Goal: Ask a question: Seek information or help from site administrators or community

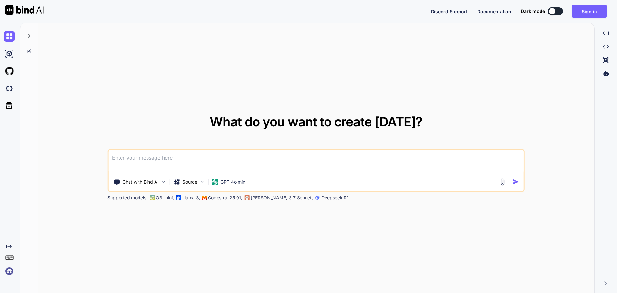
click at [194, 158] on textarea at bounding box center [316, 162] width 416 height 24
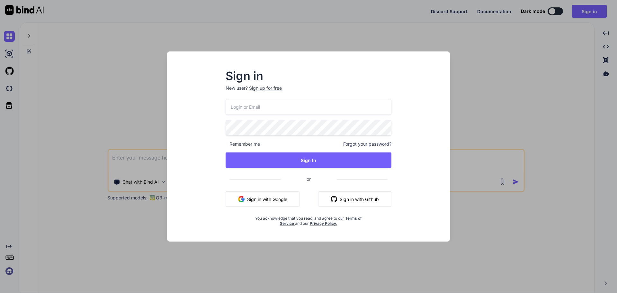
click at [255, 108] on input "email" at bounding box center [309, 107] width 166 height 16
paste input "[EMAIL_ADDRESS][DOMAIN_NAME]"
type input "[EMAIL_ADDRESS][DOMAIN_NAME]"
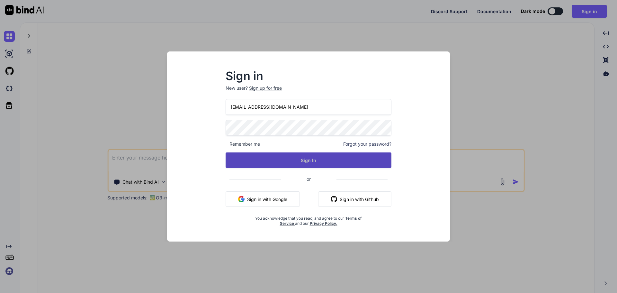
click at [274, 159] on button "Sign In" at bounding box center [309, 159] width 166 height 15
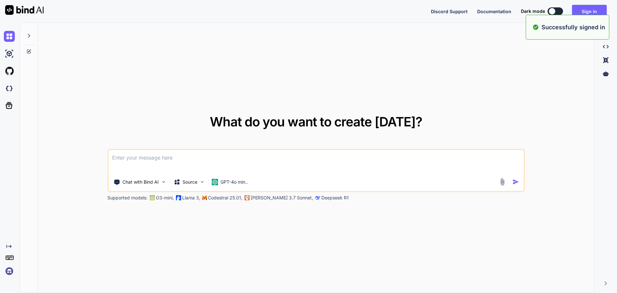
click at [274, 159] on textarea at bounding box center [316, 162] width 416 height 24
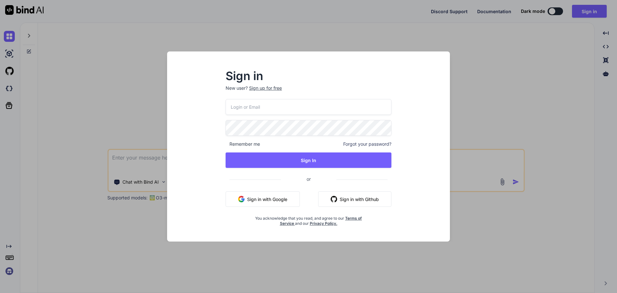
click at [257, 110] on input "email" at bounding box center [309, 107] width 166 height 16
paste input "[EMAIL_ADDRESS][DOMAIN_NAME]"
type input "[EMAIL_ADDRESS][DOMAIN_NAME]"
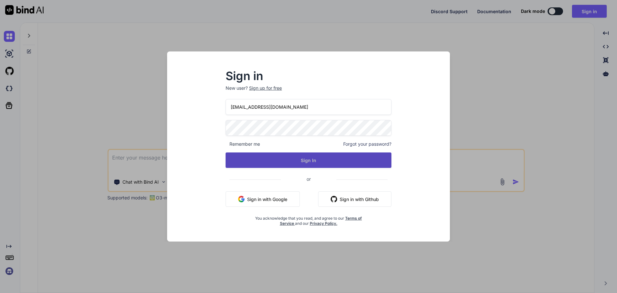
click at [246, 166] on button "Sign In" at bounding box center [309, 159] width 166 height 15
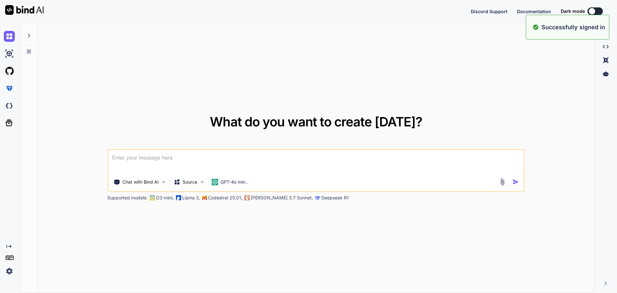
click at [246, 165] on textarea at bounding box center [316, 162] width 416 height 24
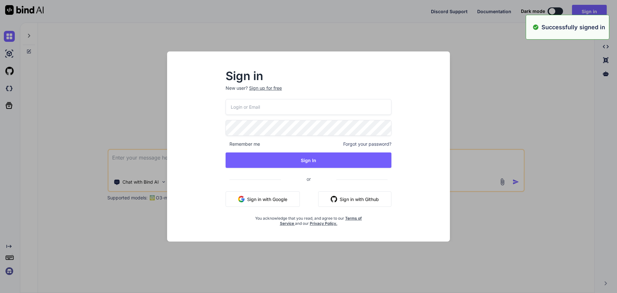
click at [246, 108] on input "email" at bounding box center [309, 107] width 166 height 16
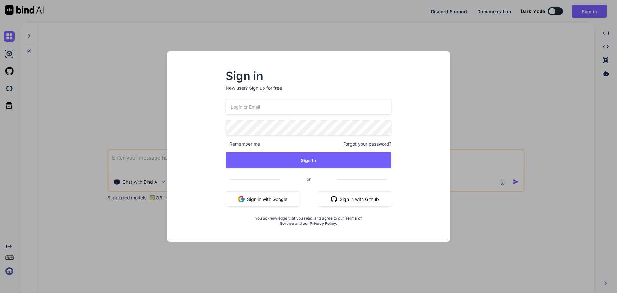
paste input "[EMAIL_ADDRESS][DOMAIN_NAME]"
type input "[EMAIL_ADDRESS][DOMAIN_NAME]"
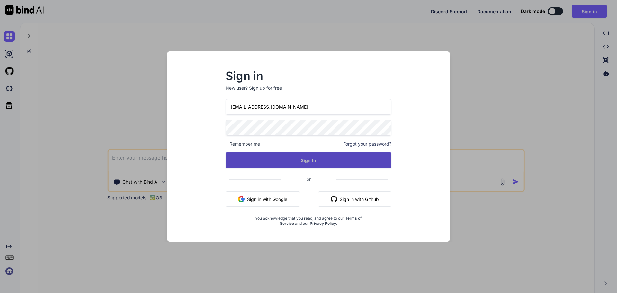
click at [271, 157] on button "Sign In" at bounding box center [309, 159] width 166 height 15
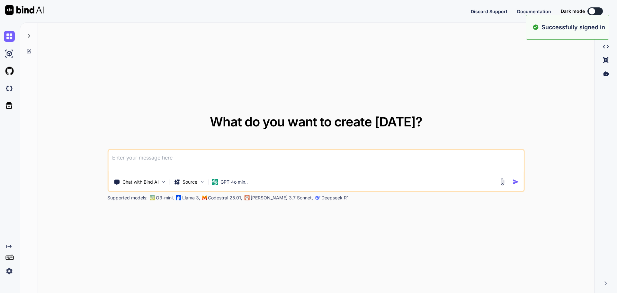
click at [233, 151] on textarea at bounding box center [316, 162] width 416 height 24
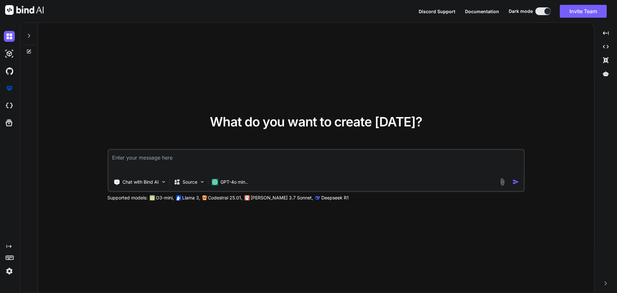
paste textarea "I want to this code <TemplateColumn Title="Location Type" Resizable="true" Widt…"
type textarea "I want to this code <TemplateColumn Title="Location Type" Resizable="true" Widt…"
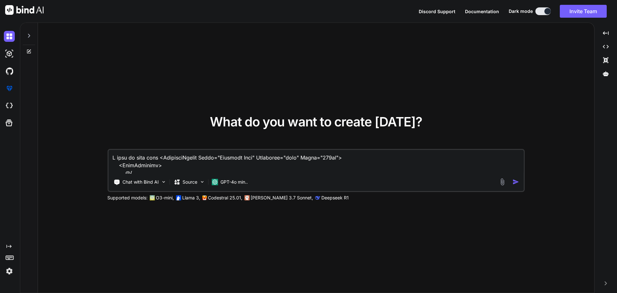
scroll to position [371, 0]
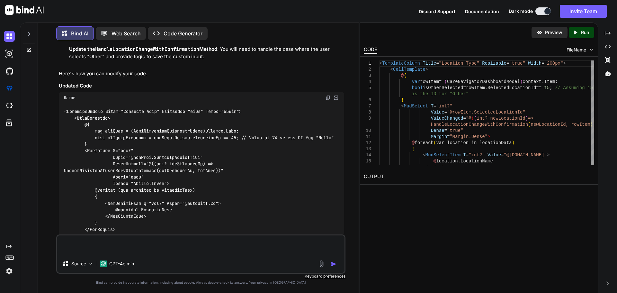
scroll to position [99, 0]
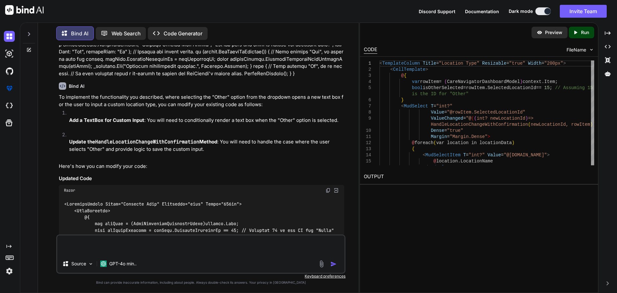
click at [328, 192] on img at bounding box center [328, 190] width 5 height 5
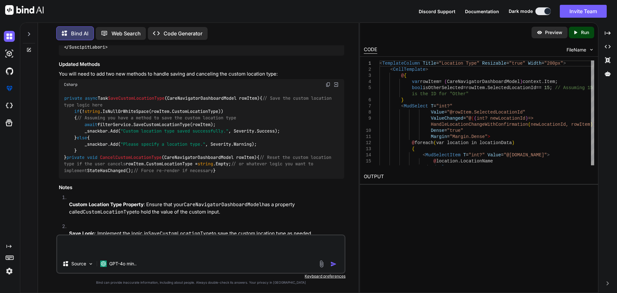
scroll to position [485, 0]
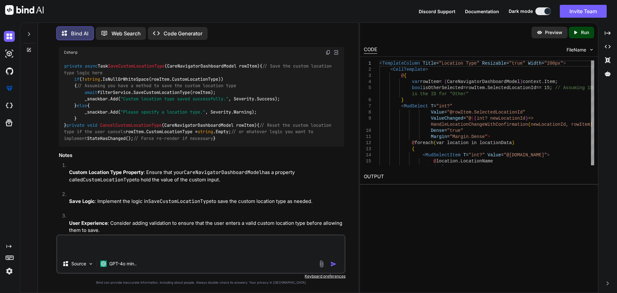
drag, startPoint x: 72, startPoint y: 205, endPoint x: 58, endPoint y: 72, distance: 134.1
click at [58, 72] on div "You Bind AI To implement the functionality you described, where selecting the "…" at bounding box center [202, 139] width 288 height 189
copy code "private async Task SaveCustomLocationType ( CareNavigatorDashboardModel rowItem…"
click at [142, 244] on textarea at bounding box center [200, 244] width 287 height 19
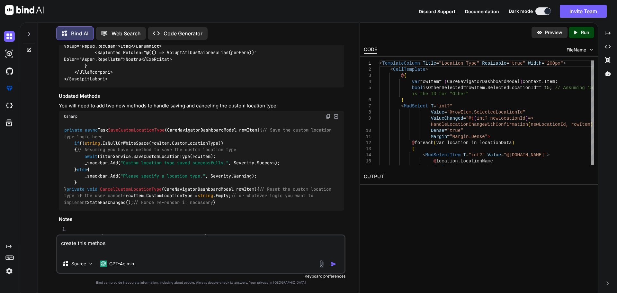
scroll to position [421, 0]
paste textarea "SaveCustomLocationType"
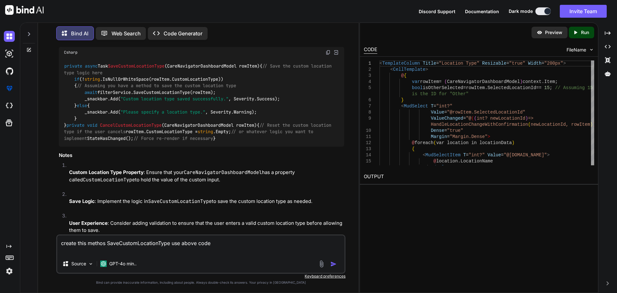
click at [209, 93] on code "private async Task SaveCustomLocationType ( CareNavigatorDashboardModel rowItem…" at bounding box center [199, 102] width 270 height 79
copy code "CustomLocationType"
click at [216, 245] on textarea "create this methos SaveCustomLocationType use above code" at bounding box center [200, 244] width 287 height 19
paste textarea "CustomLocationType"
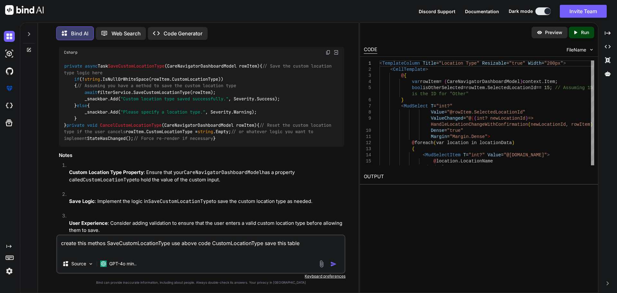
paste textarea "Location"
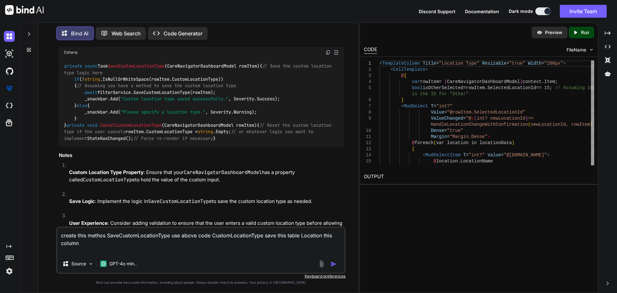
paste textarea "LocationName"
paste textarea "ReportingCode Active 12 1"
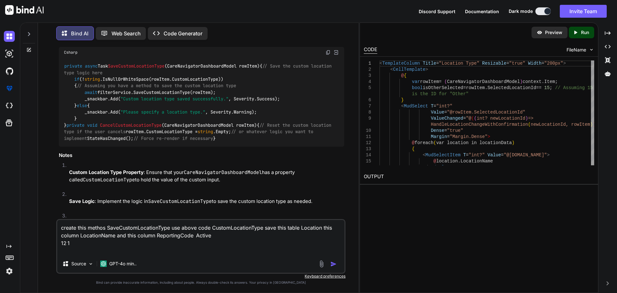
click at [193, 236] on textarea "create this methos SaveCustomLocationType use above code CustomLocationType sav…" at bounding box center [200, 237] width 287 height 35
click at [222, 237] on textarea "create this methos SaveCustomLocationType use above code CustomLocationType sav…" at bounding box center [200, 237] width 287 height 35
drag, startPoint x: 88, startPoint y: 244, endPoint x: 54, endPoint y: 244, distance: 34.1
click at [54, 244] on div "You Bind AI To implement the functionality you described, where selecting the "…" at bounding box center [201, 168] width 316 height 247
click at [234, 237] on textarea "create this methos SaveCustomLocationType use above code CustomLocationType sav…" at bounding box center [200, 237] width 287 height 35
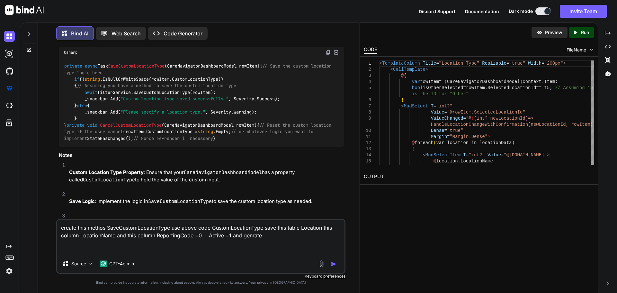
click at [309, 230] on textarea "create this methos SaveCustomLocationType use above code CustomLocationType sav…" at bounding box center [200, 237] width 287 height 35
click at [269, 237] on textarea "create this methos SaveCustomLocationType use above code CustomLocationType sav…" at bounding box center [200, 237] width 287 height 35
paste textarea "Location"
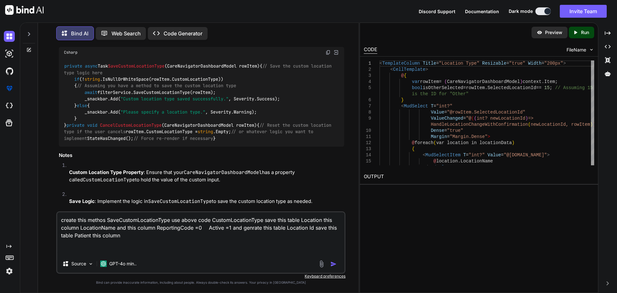
paste textarea "LocationType"
type textarea "create this methos SaveCustomLocationType use above code CustomLocationType sav…"
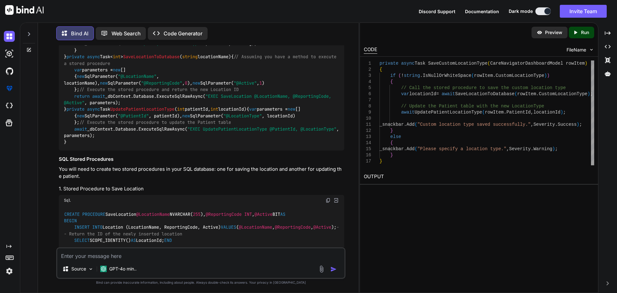
scroll to position [908, 0]
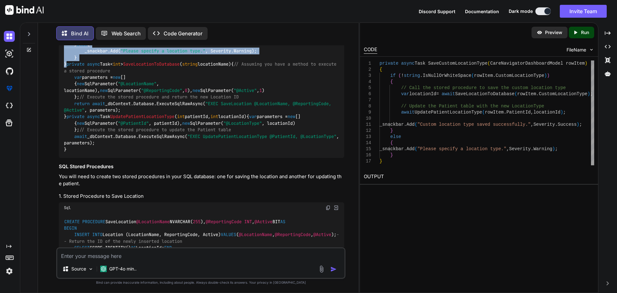
drag, startPoint x: 69, startPoint y: 162, endPoint x: 56, endPoint y: 61, distance: 101.7
click at [56, 61] on div "You Bind AI To implement the functionality you described, where selecting the "…" at bounding box center [200, 168] width 289 height 247
copy code "private async Task SaveCustomLocationType ( CareNavigatorDashboardModel rowItem…"
click at [213, 146] on div "private async Task SaveCustomLocationType ( CareNavigatorDashboardModel rowItem…" at bounding box center [201, 71] width 285 height 174
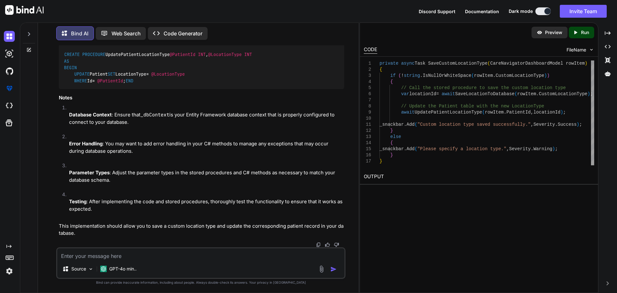
scroll to position [1358, 0]
click at [82, 253] on textarea at bounding box center [200, 254] width 287 height 12
type textarea "above condition manage one procedure"
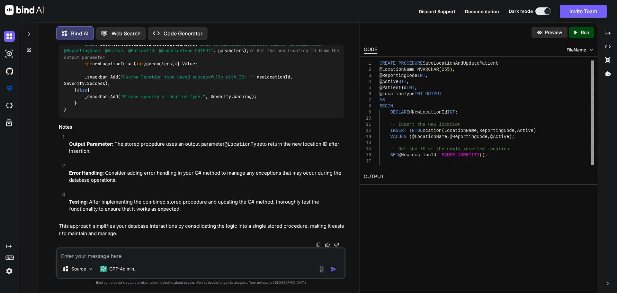
scroll to position [1818, 0]
click at [94, 255] on textarea at bounding box center [200, 254] width 287 height 12
type textarea "using adio .net"
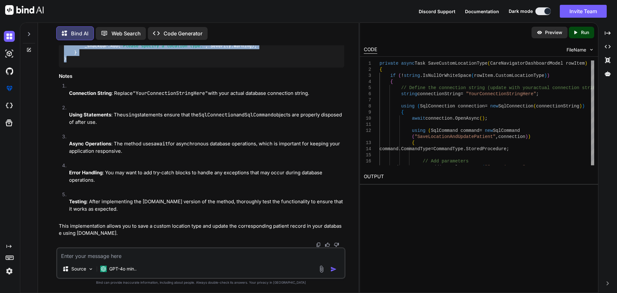
scroll to position [2267, 0]
drag, startPoint x: 69, startPoint y: 125, endPoint x: 64, endPoint y: 128, distance: 6.0
copy code "private async Task SaveCustomLocationType ( CareNavigatorDashboardModel rowItem…"
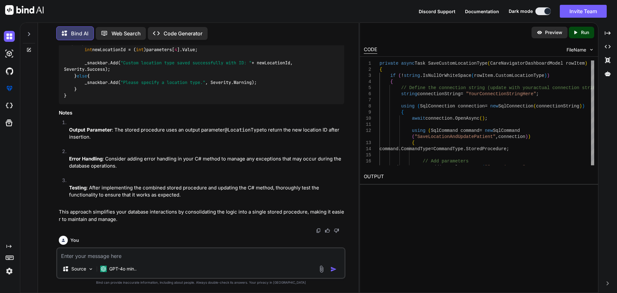
scroll to position [1592, 0]
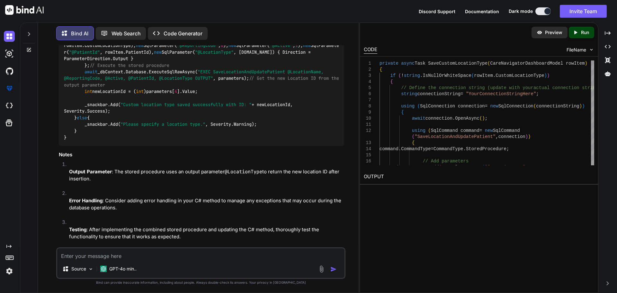
drag, startPoint x: 73, startPoint y: 201, endPoint x: 63, endPoint y: 166, distance: 36.3
copy code "CREATE PROCEDURE SaveLocationAndUpdatePatient @LocationName NVARCHAR( 255 ), @R…"
